Goal: Task Accomplishment & Management: Complete application form

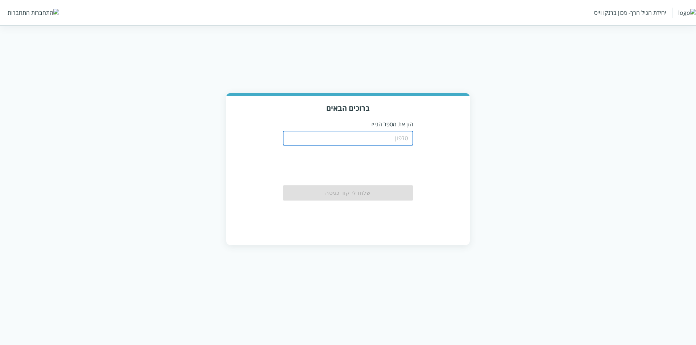
click at [337, 141] on input "tel" at bounding box center [348, 138] width 130 height 14
type input "0504122222"
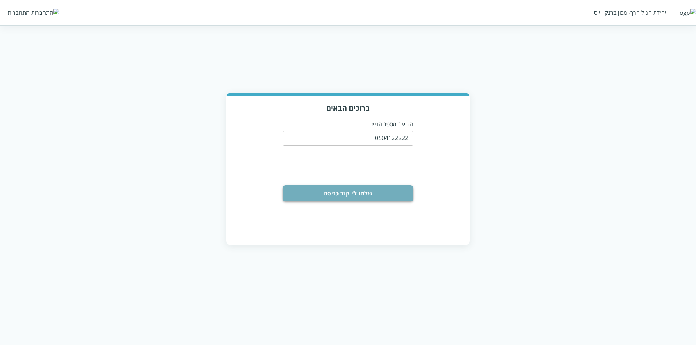
click at [366, 195] on button "שלחו לי קוד כניסה" at bounding box center [348, 194] width 130 height 16
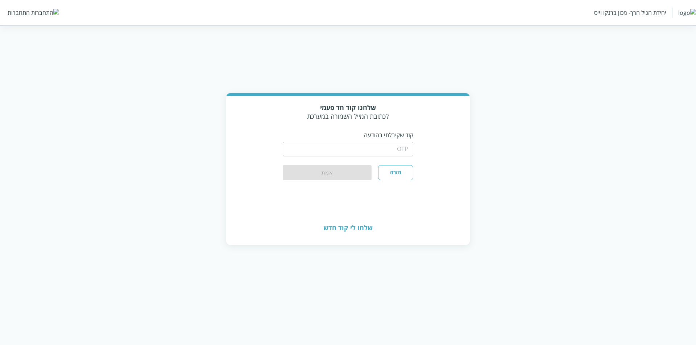
click at [337, 147] on input "string" at bounding box center [348, 149] width 130 height 14
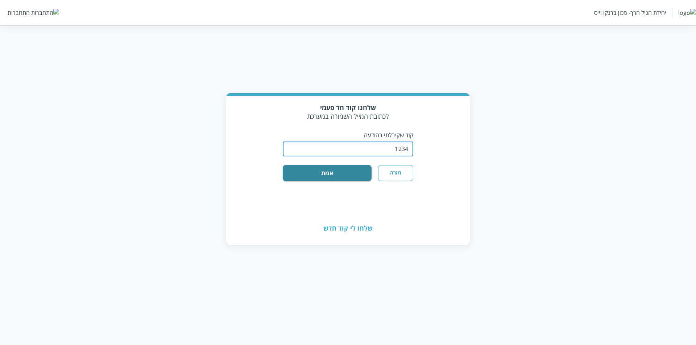
type input "1234"
click at [283, 165] on button "אמת" at bounding box center [327, 173] width 89 height 16
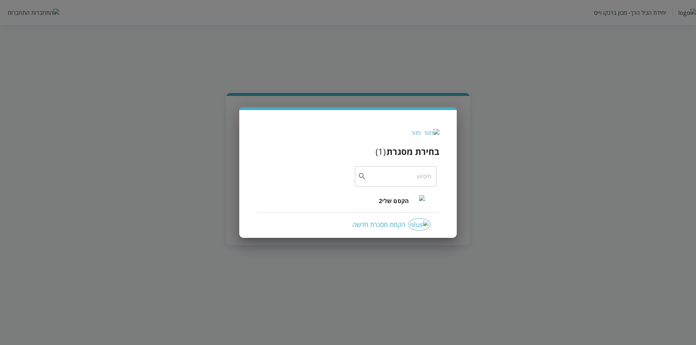
click at [394, 203] on span "הקסם שלי2" at bounding box center [394, 201] width 30 height 9
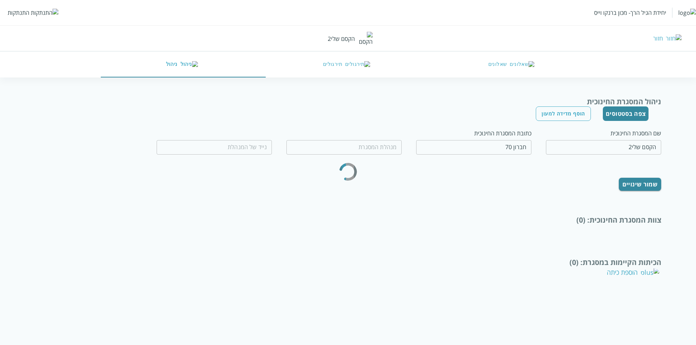
type input "רוחמה תפוחי"
type input "0599970077"
